Goal: Find specific page/section: Find specific page/section

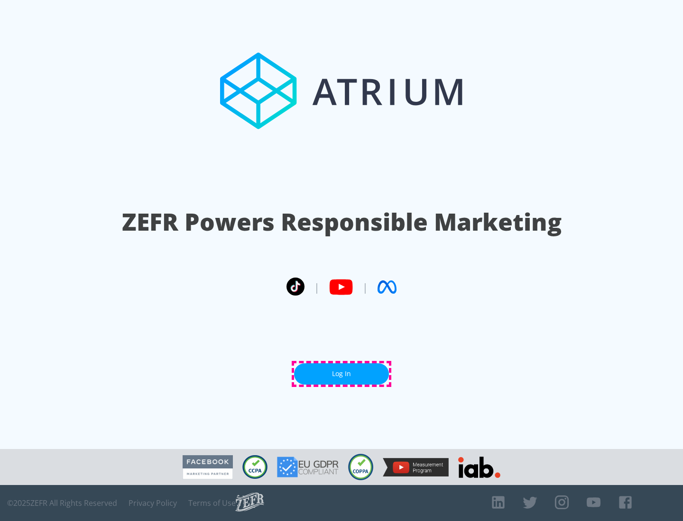
click at [341, 374] on link "Log In" at bounding box center [341, 374] width 95 height 21
